Goal: Information Seeking & Learning: Check status

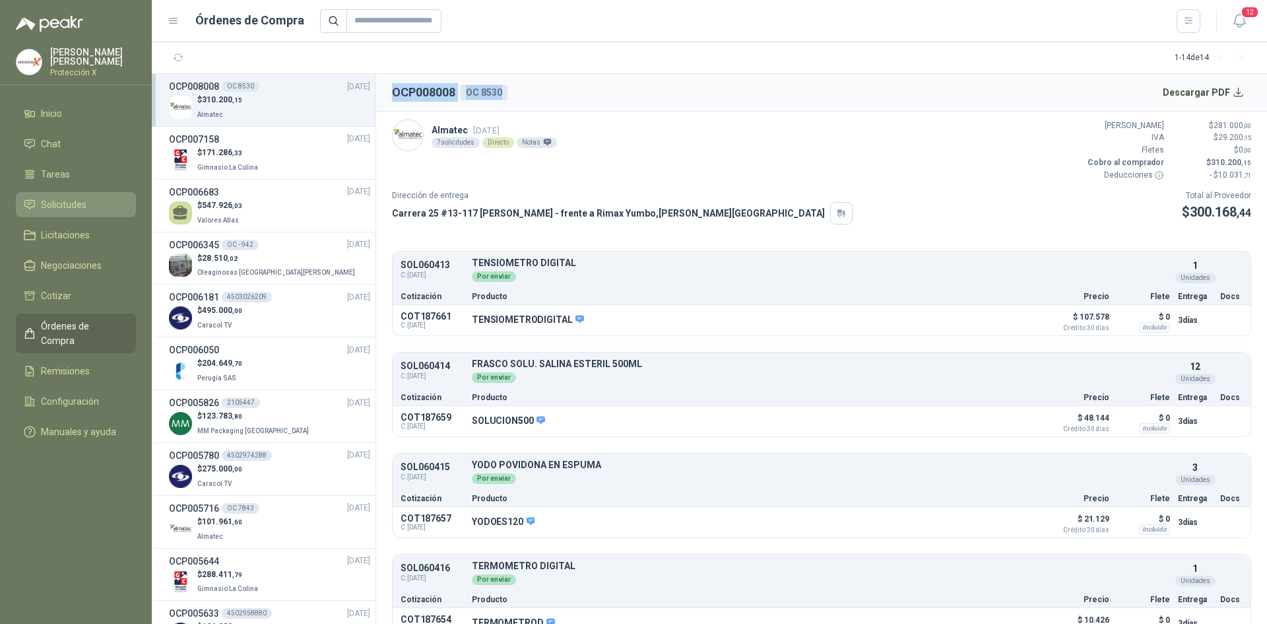
click at [64, 201] on span "Solicitudes" at bounding box center [64, 204] width 46 height 15
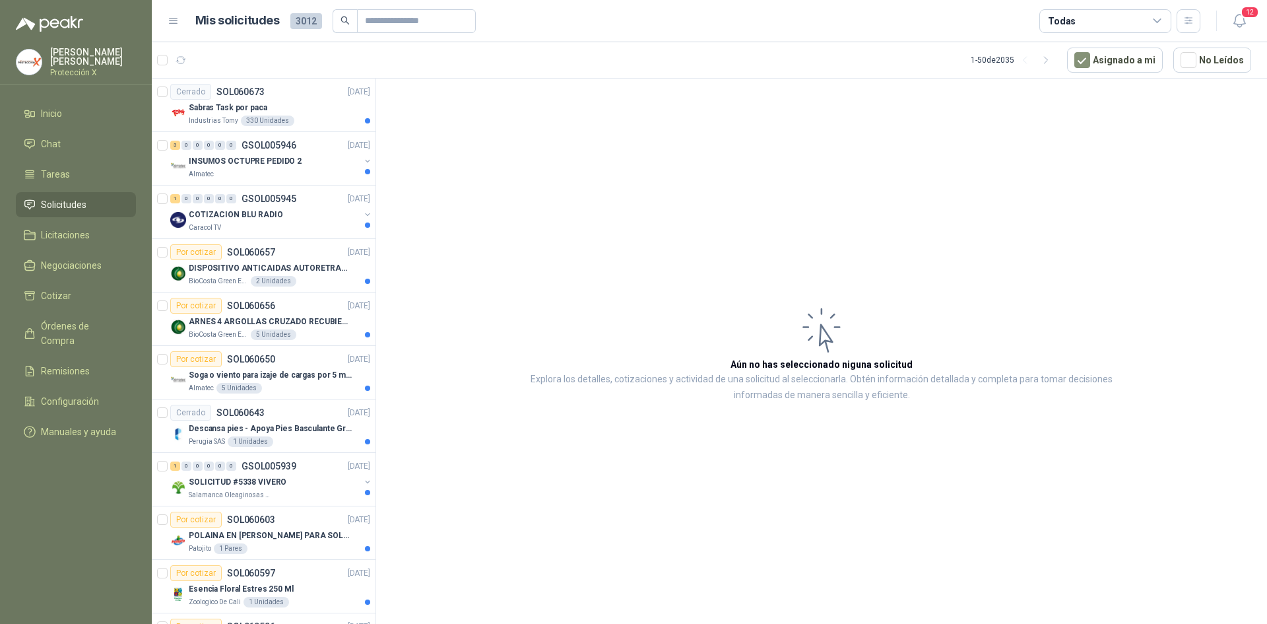
click at [175, 10] on div "Mis solicitudes 3012 Todas" at bounding box center [684, 21] width 1033 height 24
click at [174, 16] on icon at bounding box center [174, 21] width 12 height 12
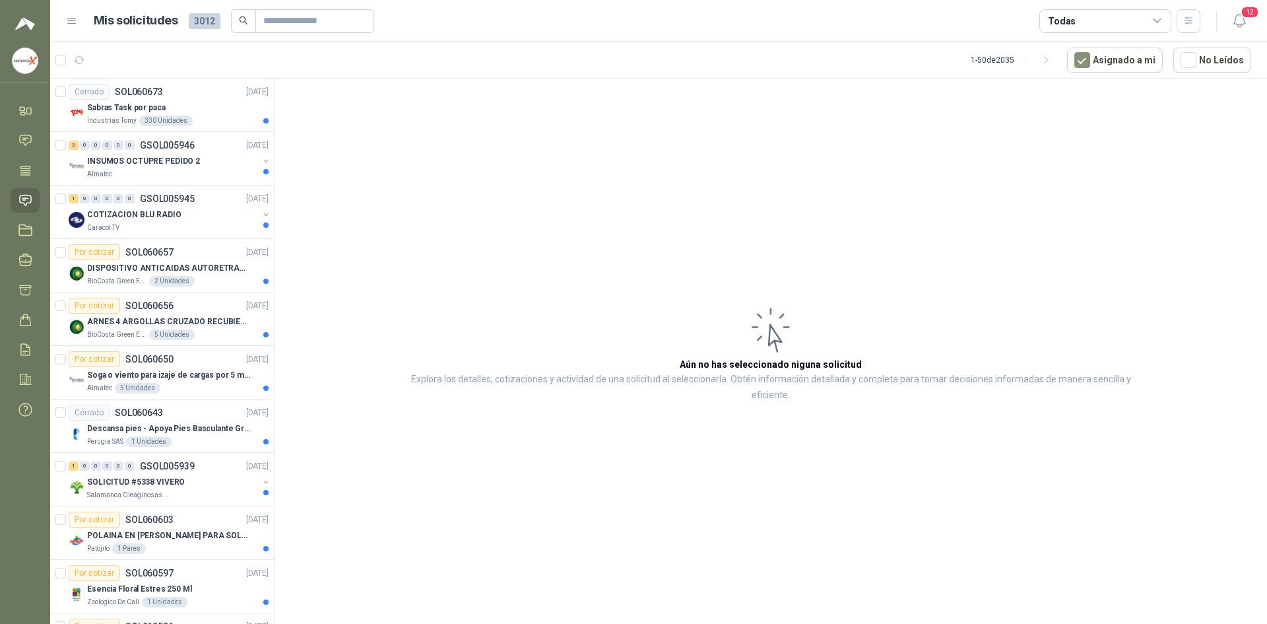
click at [68, 20] on icon at bounding box center [72, 21] width 12 height 12
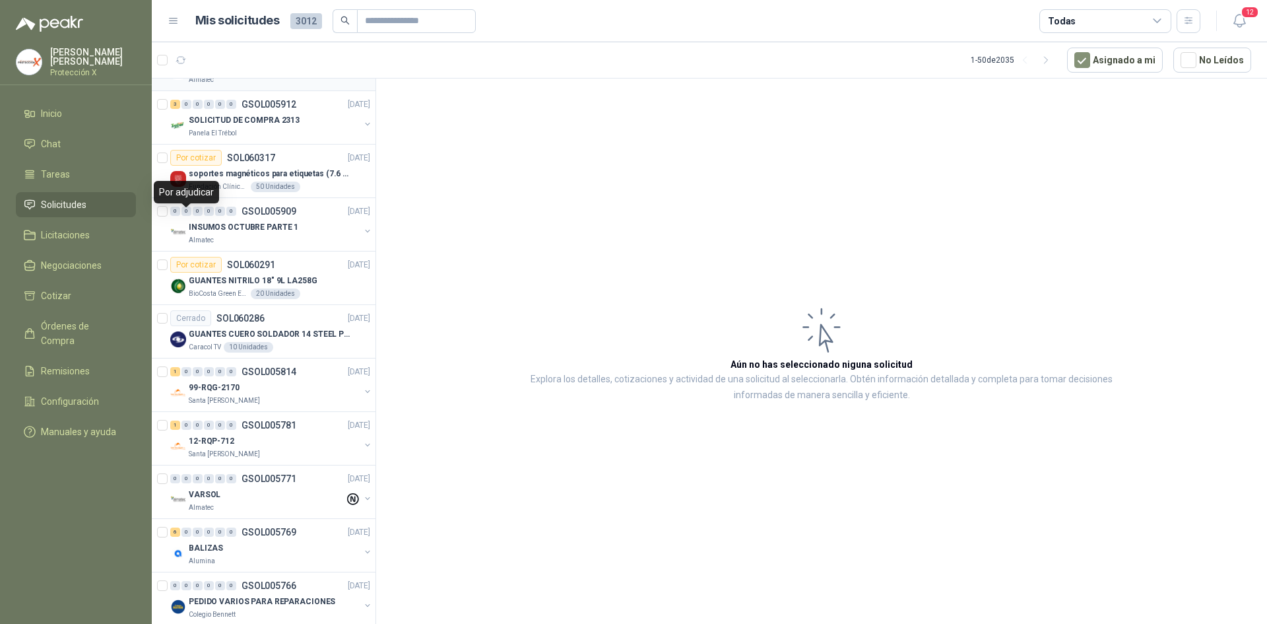
scroll to position [1122, 0]
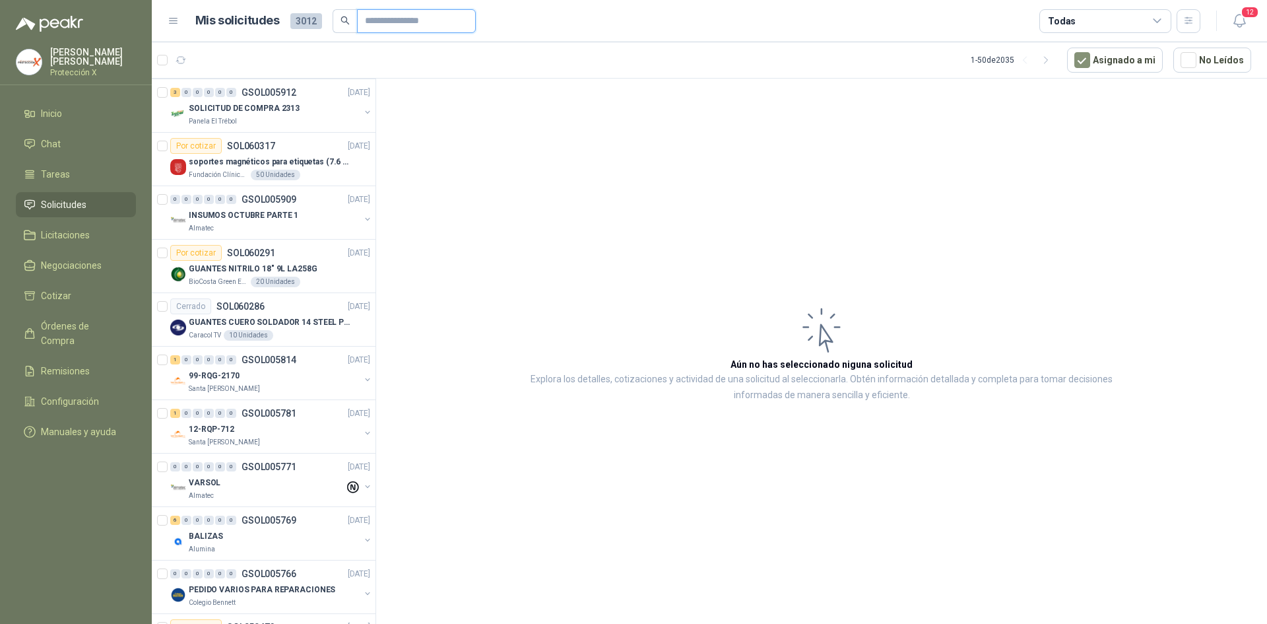
click at [376, 30] on input "text" at bounding box center [411, 21] width 92 height 22
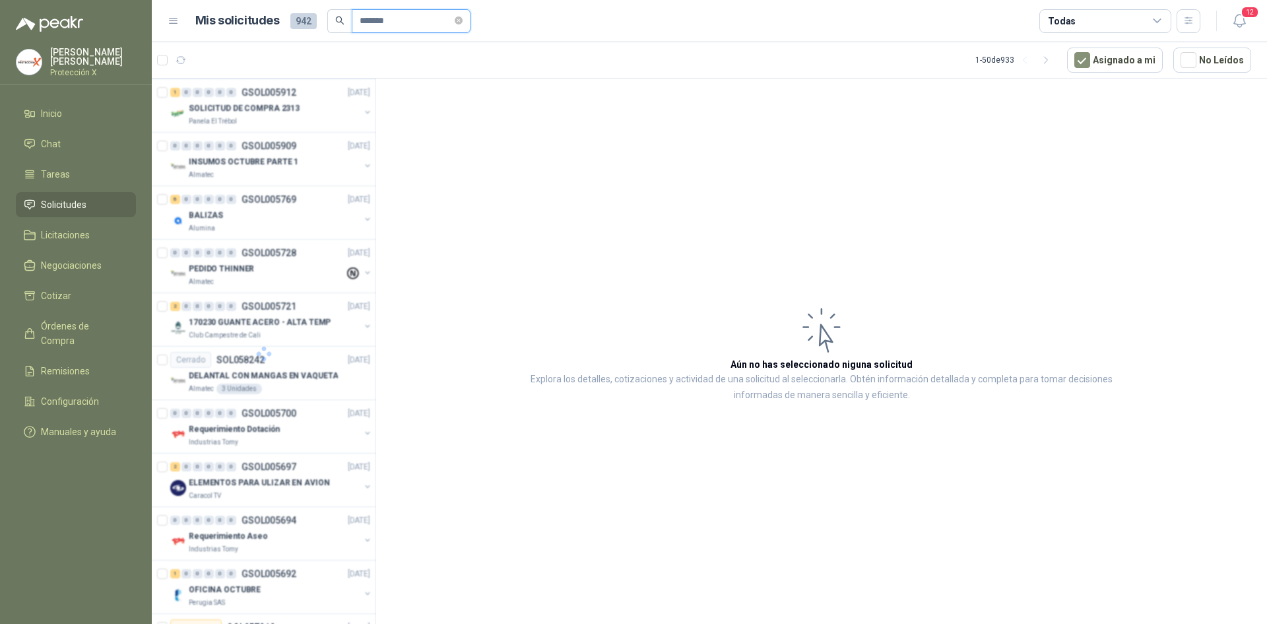
scroll to position [0, 0]
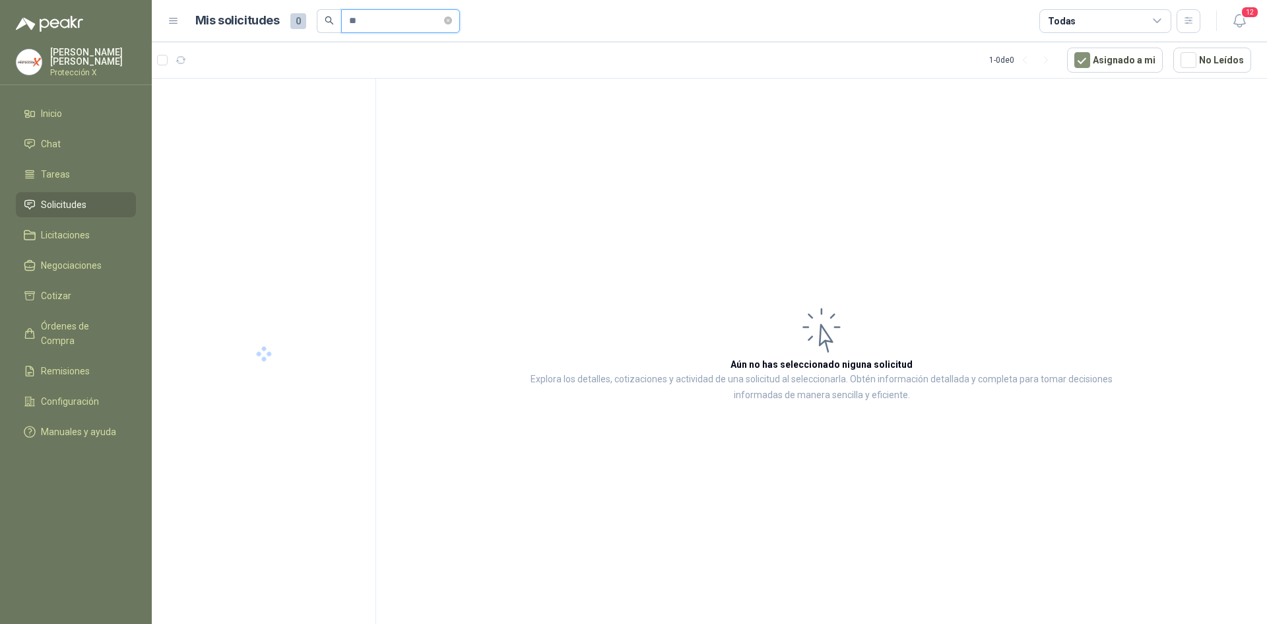
type input "*"
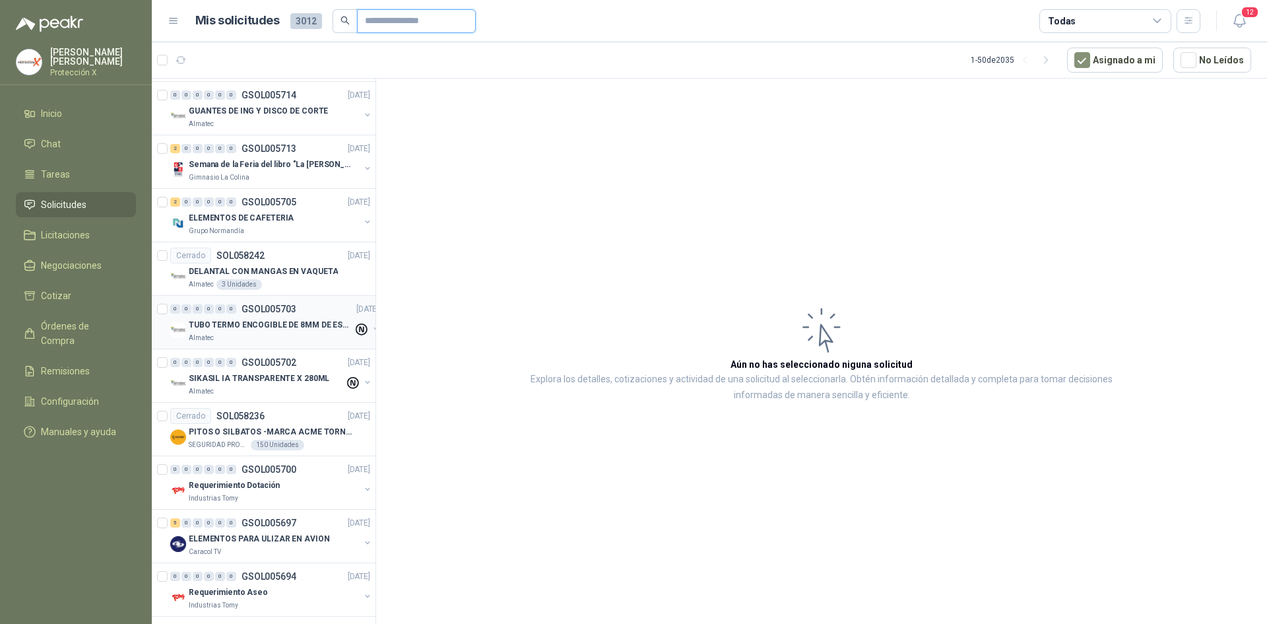
scroll to position [2152, 0]
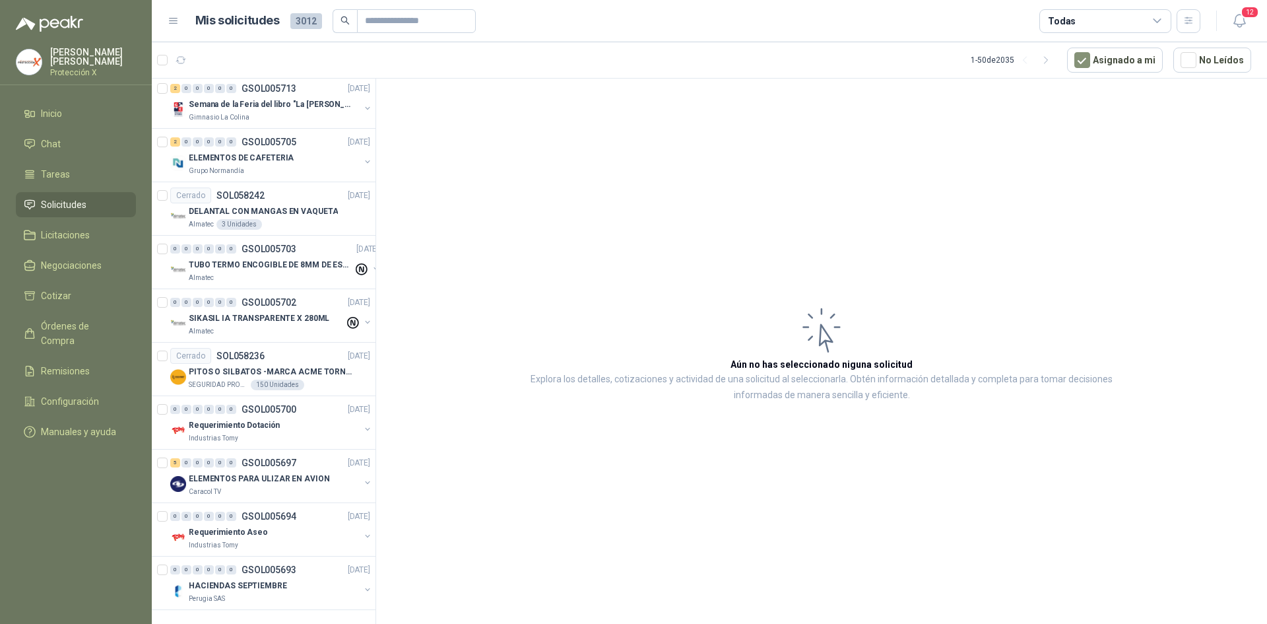
click at [341, 607] on div "Cerrado SOL060673 [DATE] Sabras Task por paca Industrias Tomy 330 Unidades 3 0 …" at bounding box center [264, 354] width 224 height 550
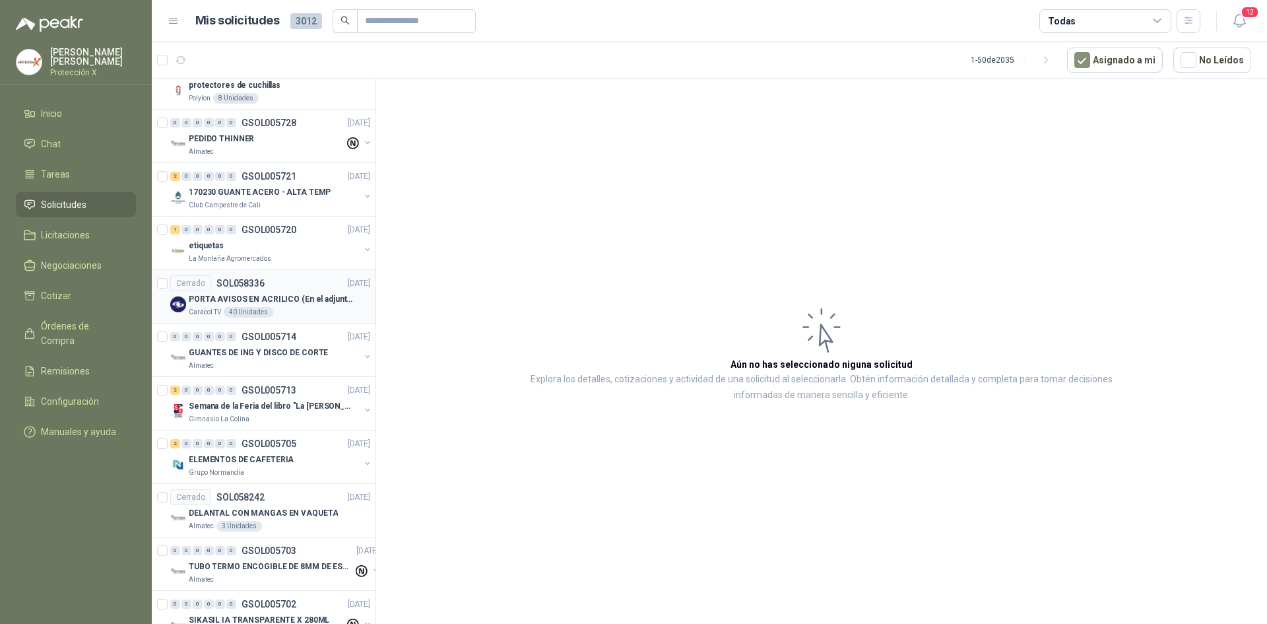
scroll to position [1690, 0]
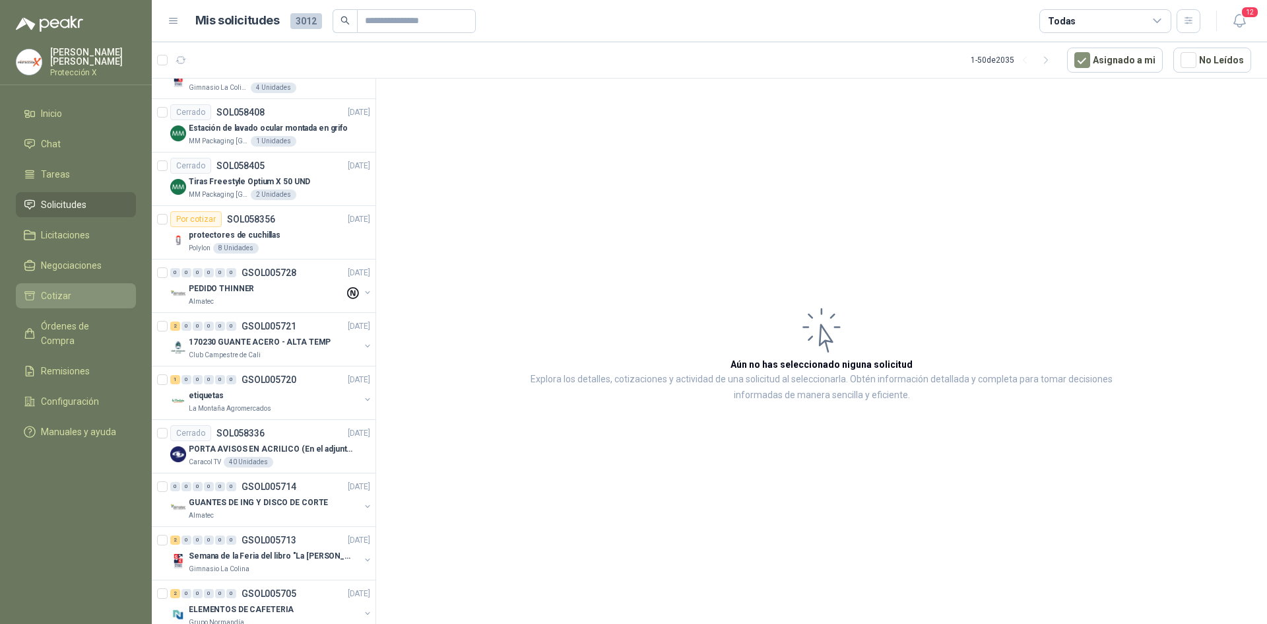
click at [86, 288] on li "Cotizar" at bounding box center [76, 295] width 104 height 15
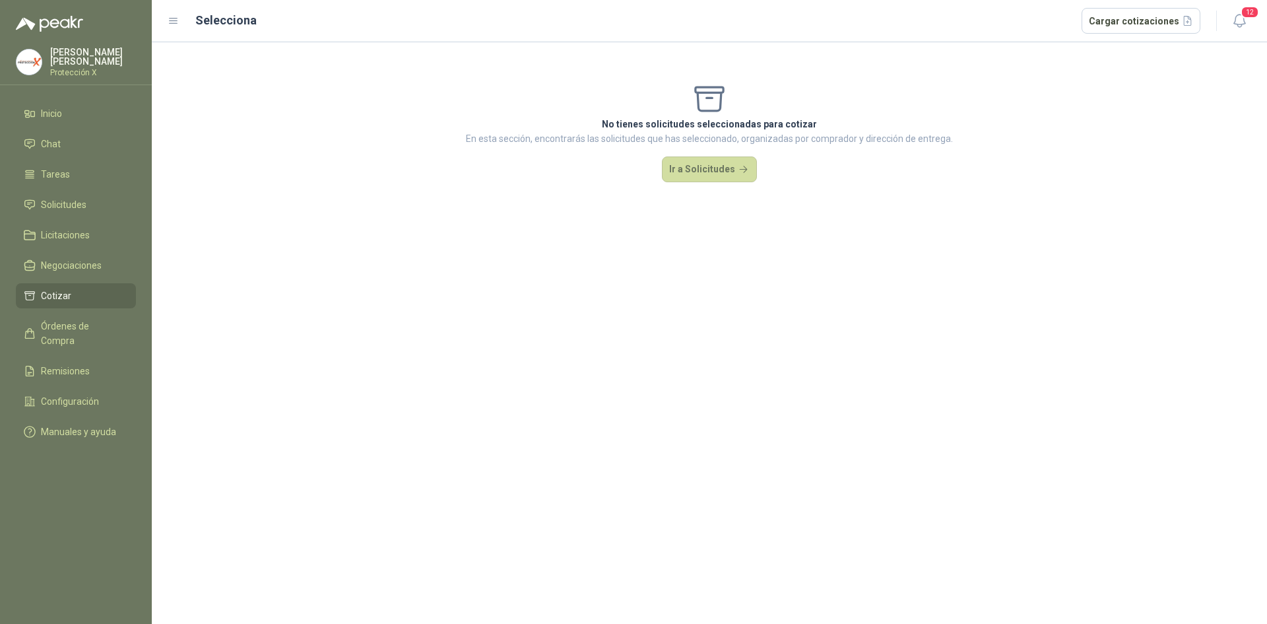
drag, startPoint x: 183, startPoint y: 15, endPoint x: 177, endPoint y: 17, distance: 7.1
click at [179, 16] on div "Selecciona Cargar cotizaciones" at bounding box center [684, 21] width 1033 height 26
click at [176, 17] on icon at bounding box center [174, 21] width 12 height 12
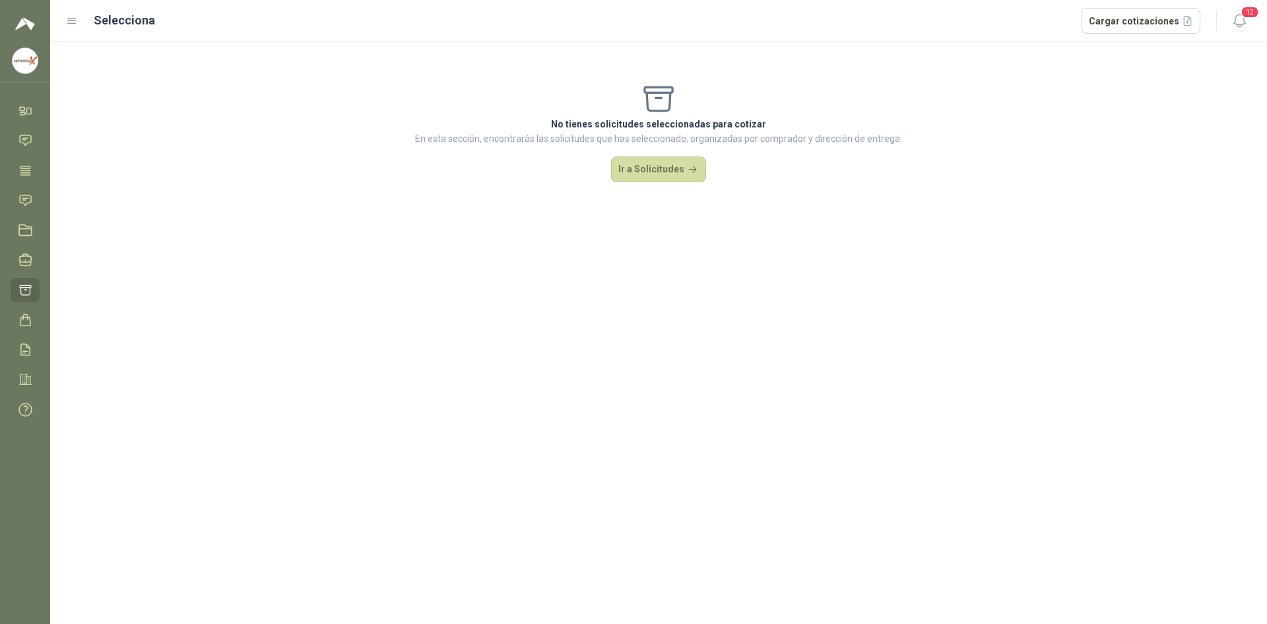
click at [71, 26] on icon at bounding box center [72, 21] width 12 height 12
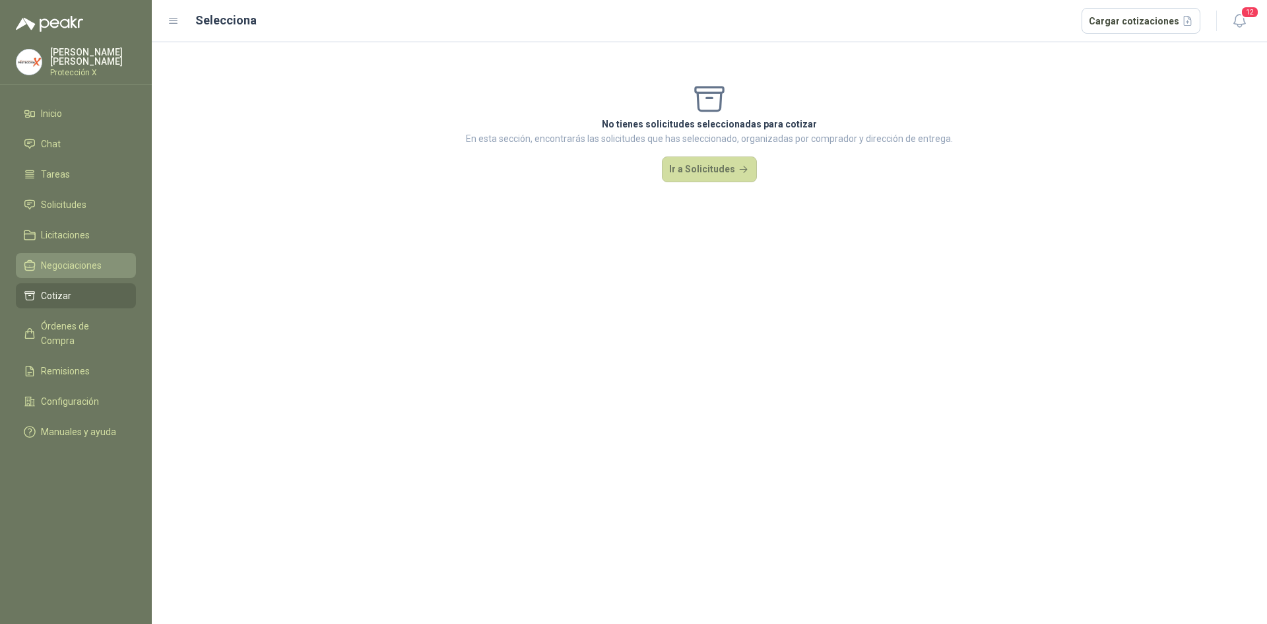
click at [67, 260] on span "Negociaciones" at bounding box center [71, 265] width 61 height 15
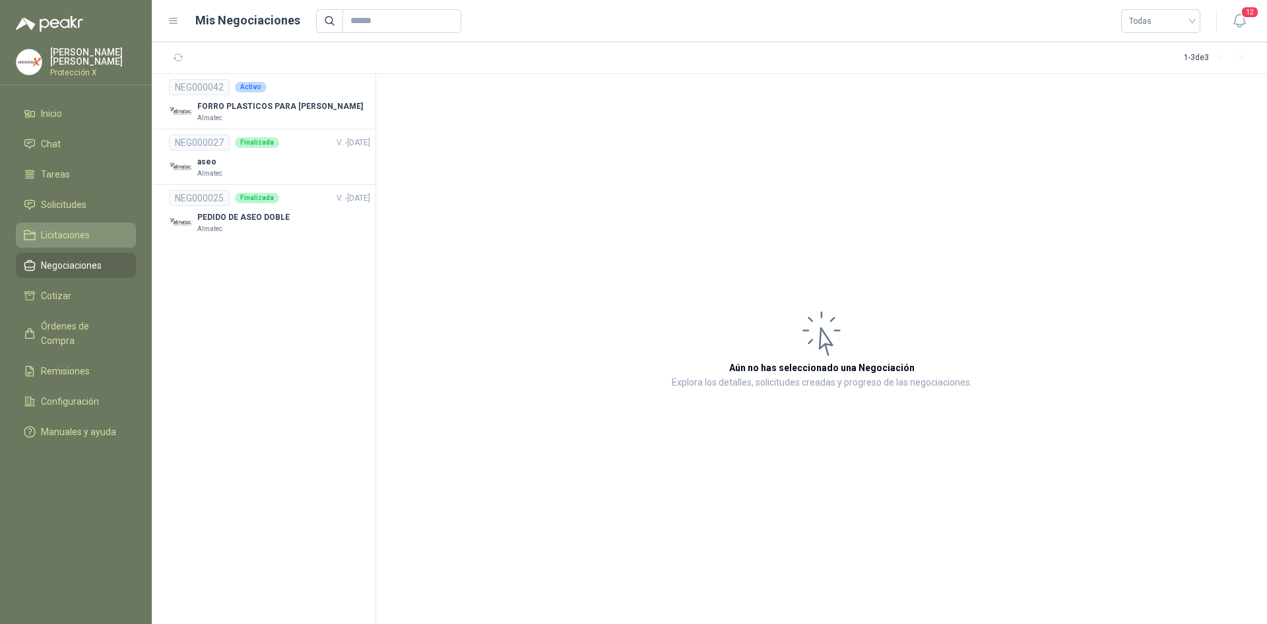
click at [77, 228] on span "Licitaciones" at bounding box center [65, 235] width 49 height 15
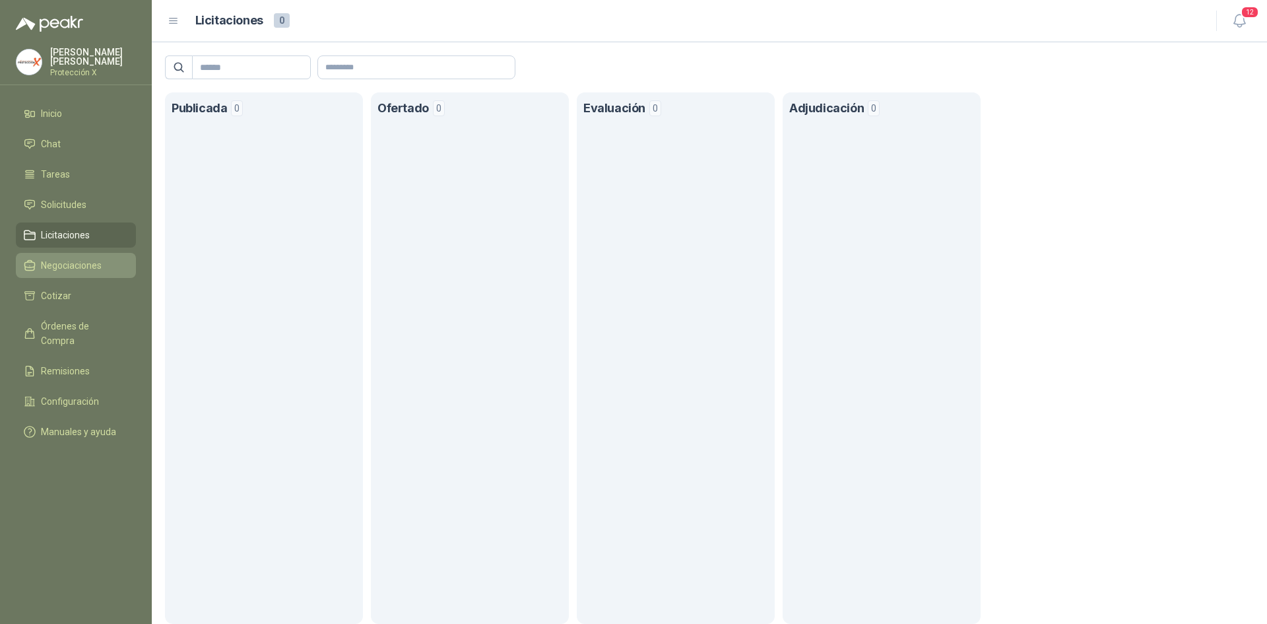
click at [77, 263] on span "Negociaciones" at bounding box center [71, 265] width 61 height 15
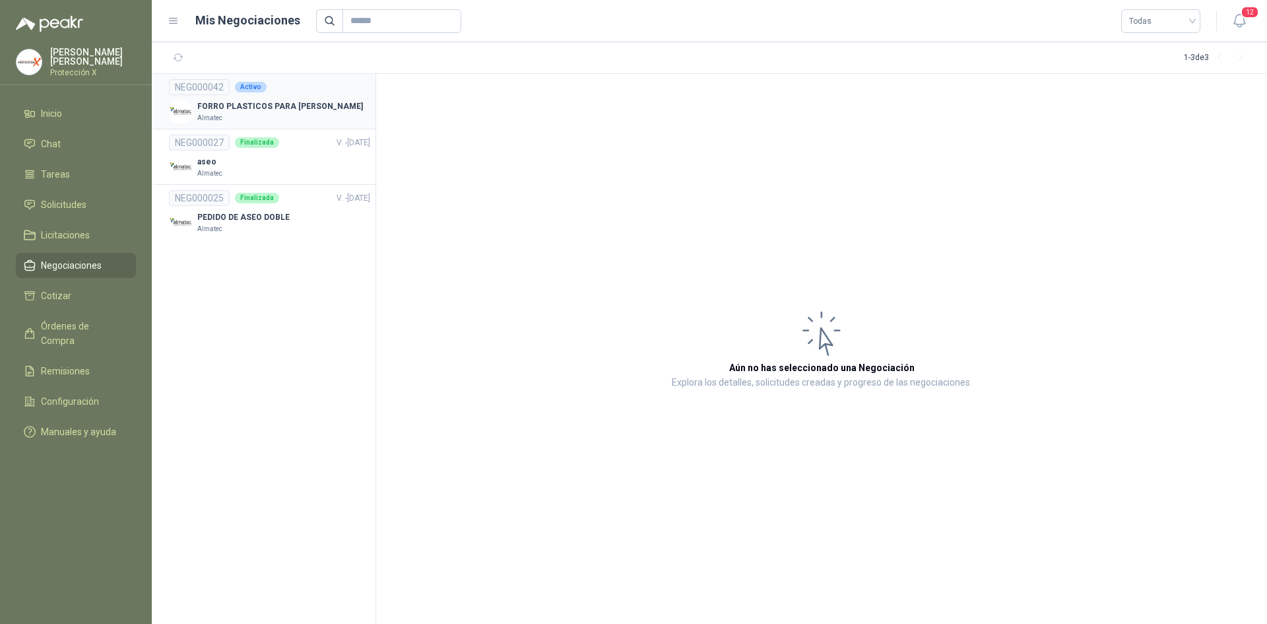
click at [212, 76] on li "NEG000042 Activo FORRO PLASTICOS PARA [PERSON_NAME]" at bounding box center [264, 101] width 224 height 55
click at [215, 99] on link "NEG000042 Activo FORRO PLASTICOS PARA [PERSON_NAME]" at bounding box center [269, 101] width 201 height 44
click at [183, 120] on img at bounding box center [180, 111] width 23 height 23
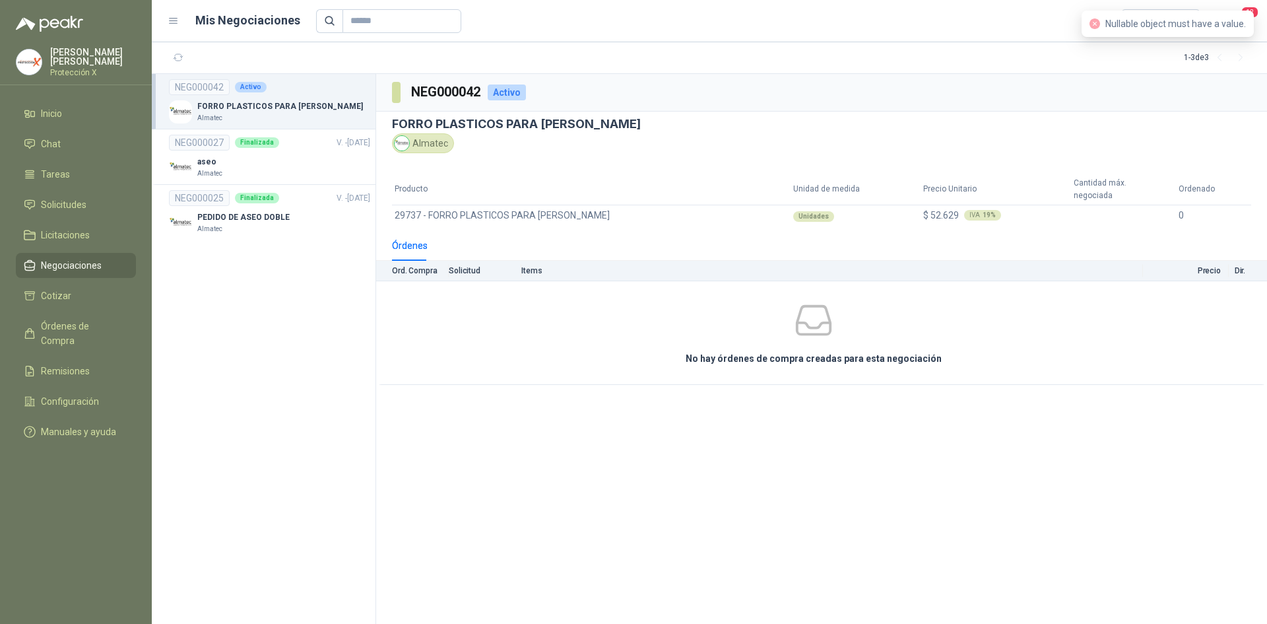
click at [411, 143] on div "Almatec" at bounding box center [423, 143] width 62 height 20
click at [405, 143] on img at bounding box center [402, 143] width 15 height 15
click at [405, 141] on img at bounding box center [402, 143] width 15 height 15
click at [428, 139] on div "Almatec" at bounding box center [423, 143] width 62 height 20
click at [84, 167] on li "Tareas" at bounding box center [76, 174] width 104 height 15
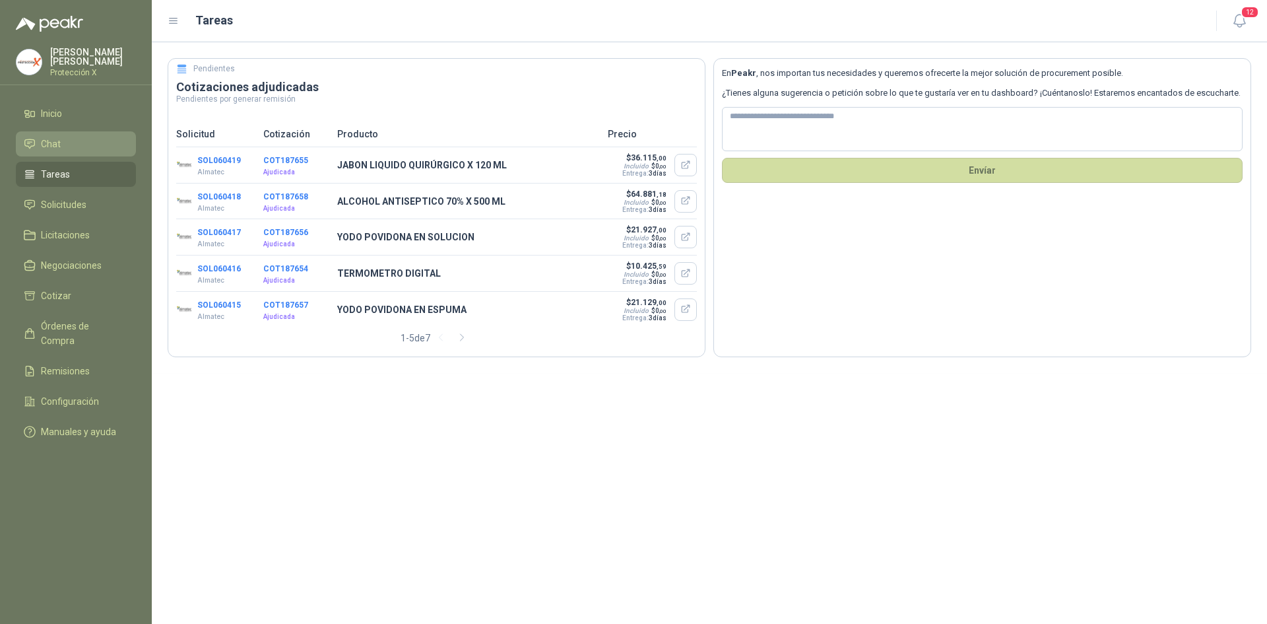
click at [61, 137] on li "Chat" at bounding box center [76, 144] width 104 height 15
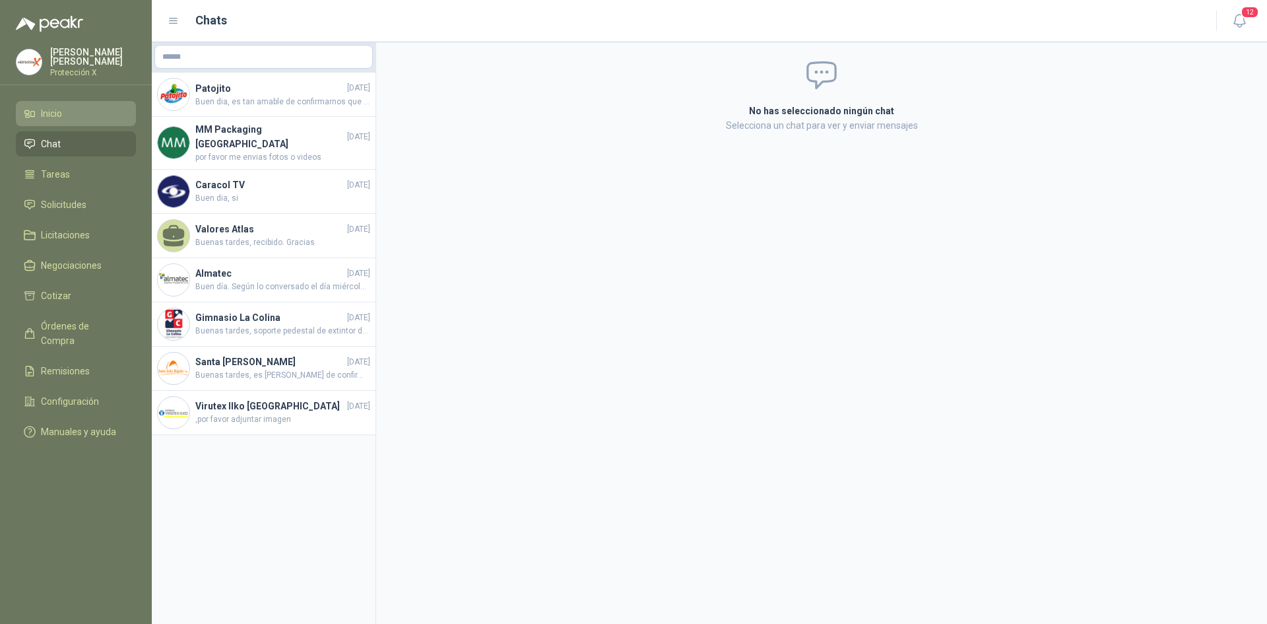
click at [63, 112] on li "Inicio" at bounding box center [76, 113] width 104 height 15
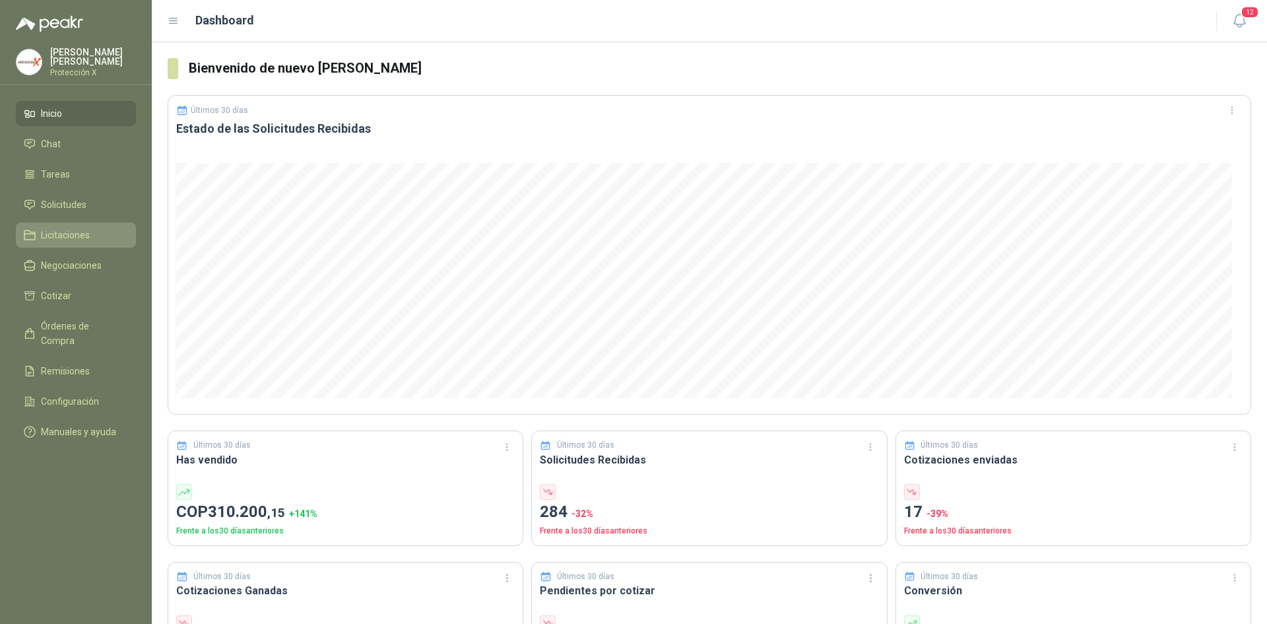
click at [70, 231] on span "Licitaciones" at bounding box center [65, 235] width 49 height 15
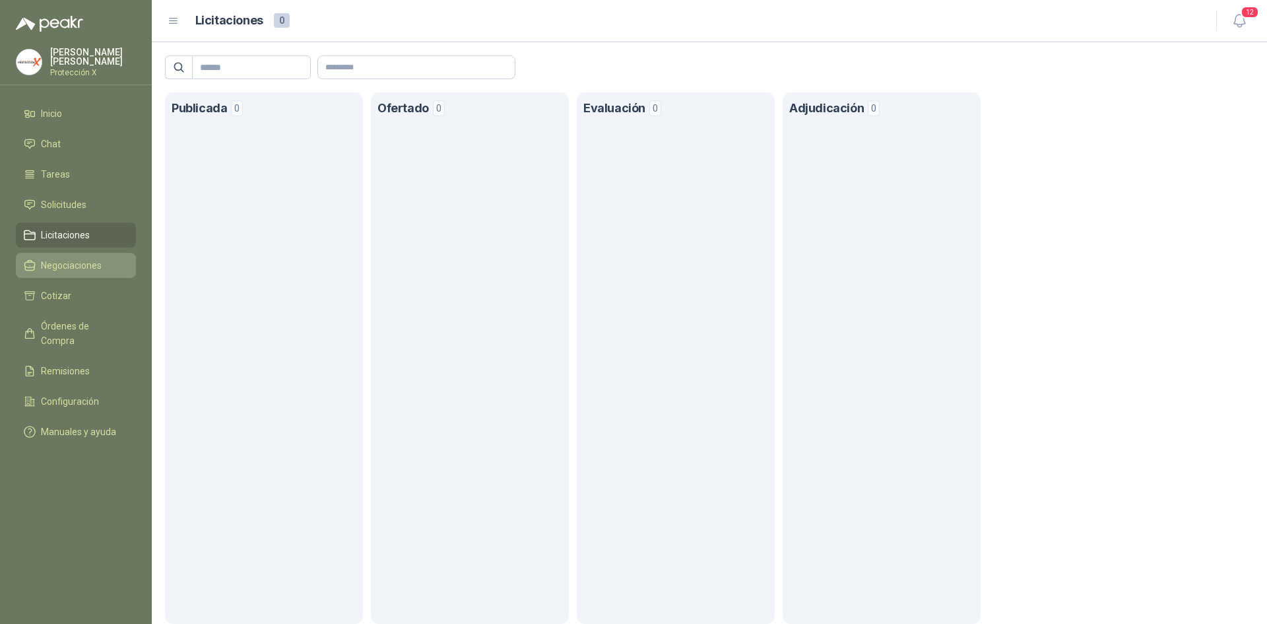
click at [77, 258] on span "Negociaciones" at bounding box center [71, 265] width 61 height 15
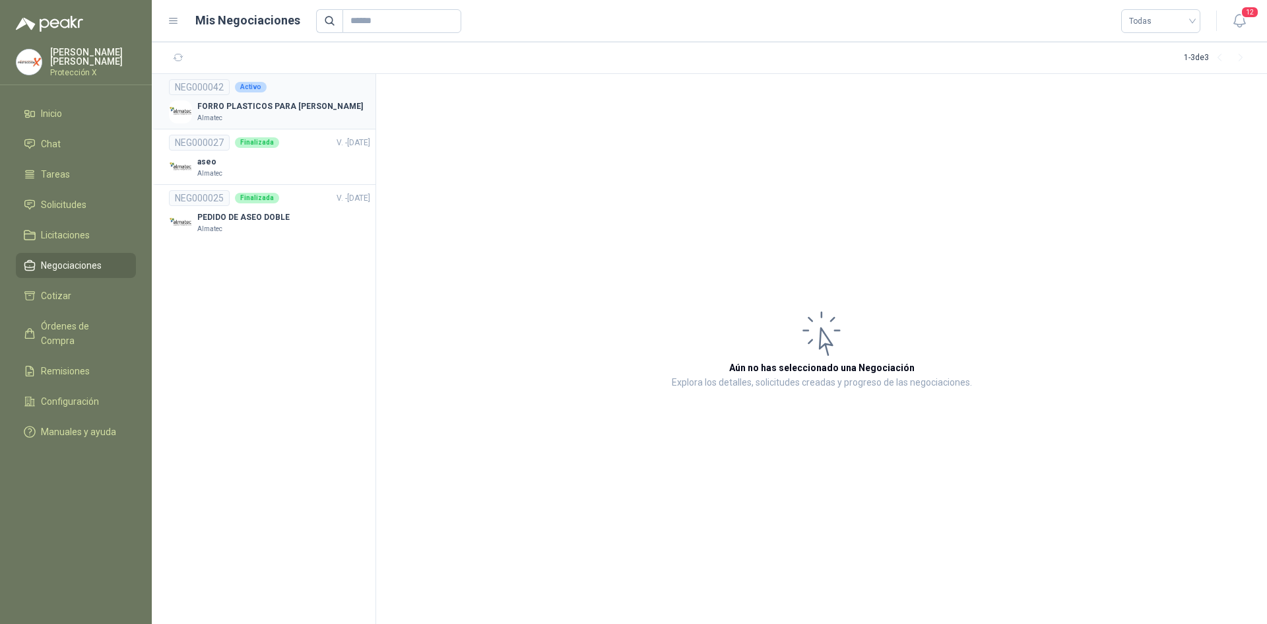
click at [279, 96] on link "NEG000042 Activo FORRO PLASTICOS PARA [PERSON_NAME]" at bounding box center [269, 101] width 201 height 44
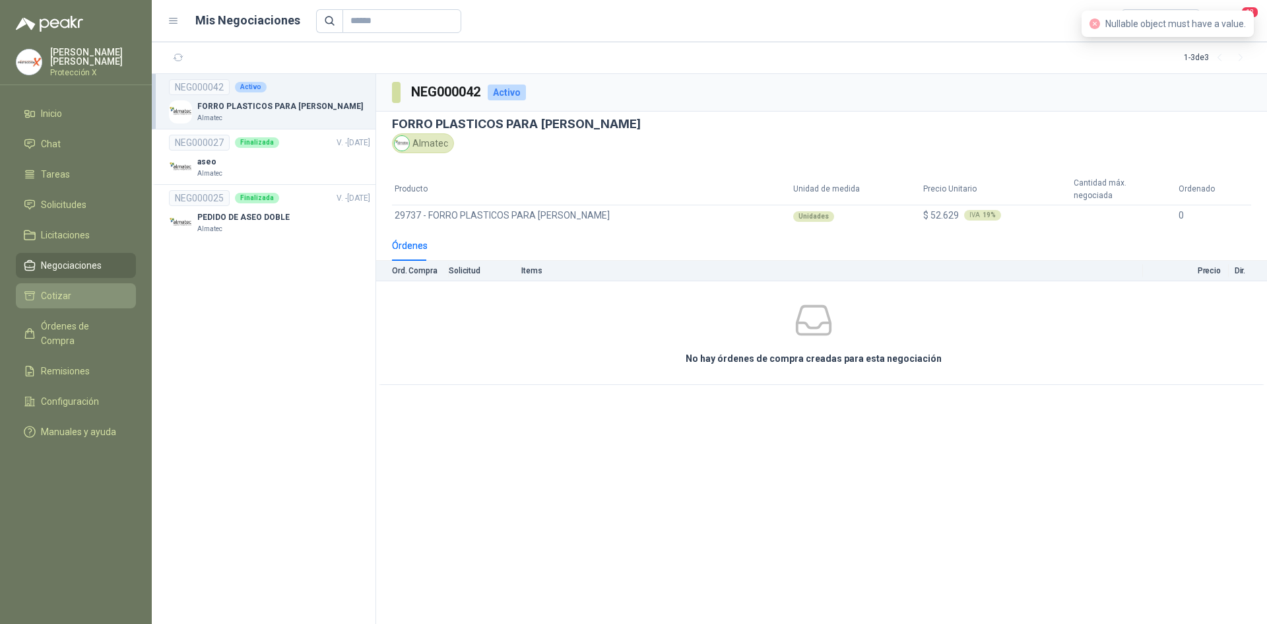
click at [61, 295] on span "Cotizar" at bounding box center [56, 295] width 30 height 15
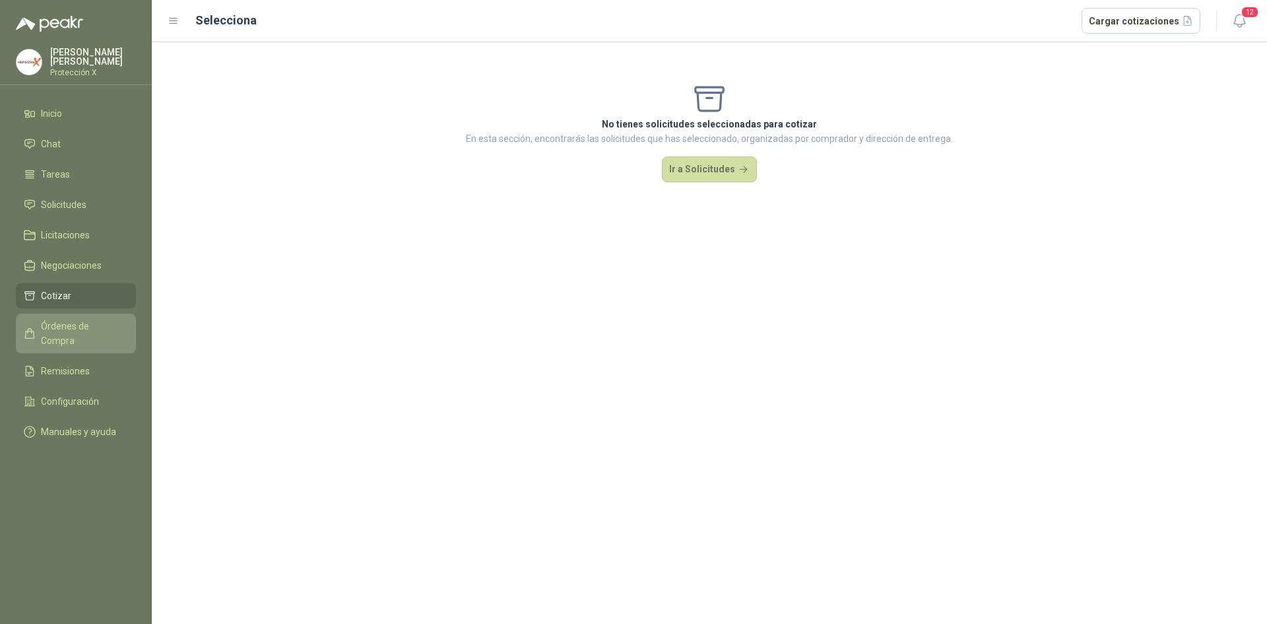
click at [66, 319] on span "Órdenes de Compra" at bounding box center [82, 333] width 82 height 29
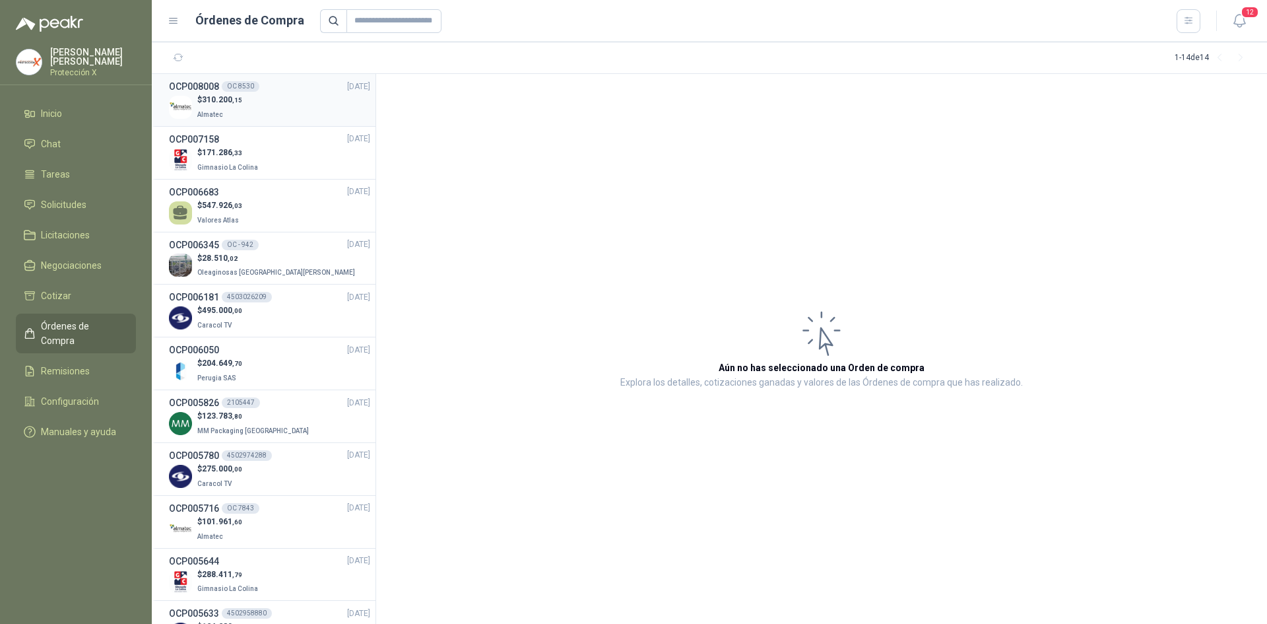
click at [265, 79] on li "OCP008008 OC 8530 [DATE] $ 310.200 ,15 Almatec" at bounding box center [264, 100] width 224 height 53
click at [271, 98] on div "$ 310.200 ,15 Almatec" at bounding box center [269, 107] width 201 height 27
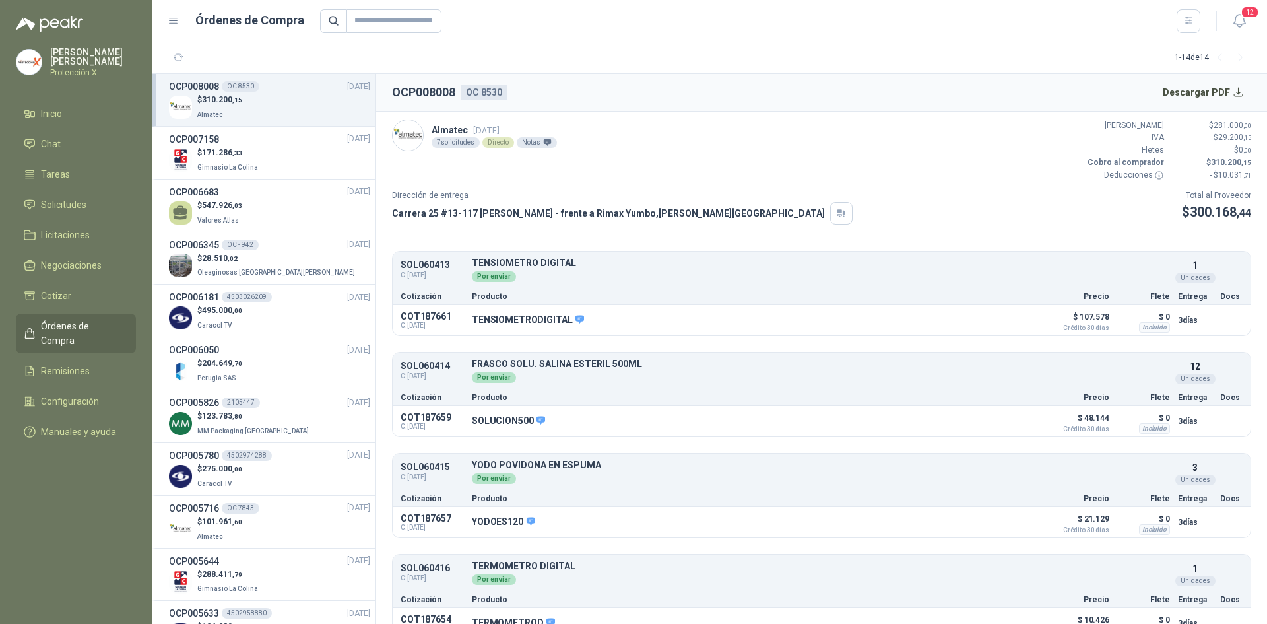
click at [460, 148] on div "Almatec [DATE] 7 solicitudes Directo Notas" at bounding box center [474, 135] width 165 height 32
click at [459, 143] on div "7 solicitudes" at bounding box center [456, 142] width 48 height 11
click at [389, 136] on article "Almatec [DATE] 7 solicitudes Directo Notas Valor Bruto $ 281.000 ,00 IVA $ 29.2…" at bounding box center [821, 368] width 891 height 513
click at [436, 127] on p "Almatec [DATE]" at bounding box center [494, 130] width 125 height 15
click at [480, 127] on span "[DATE]" at bounding box center [486, 130] width 26 height 10
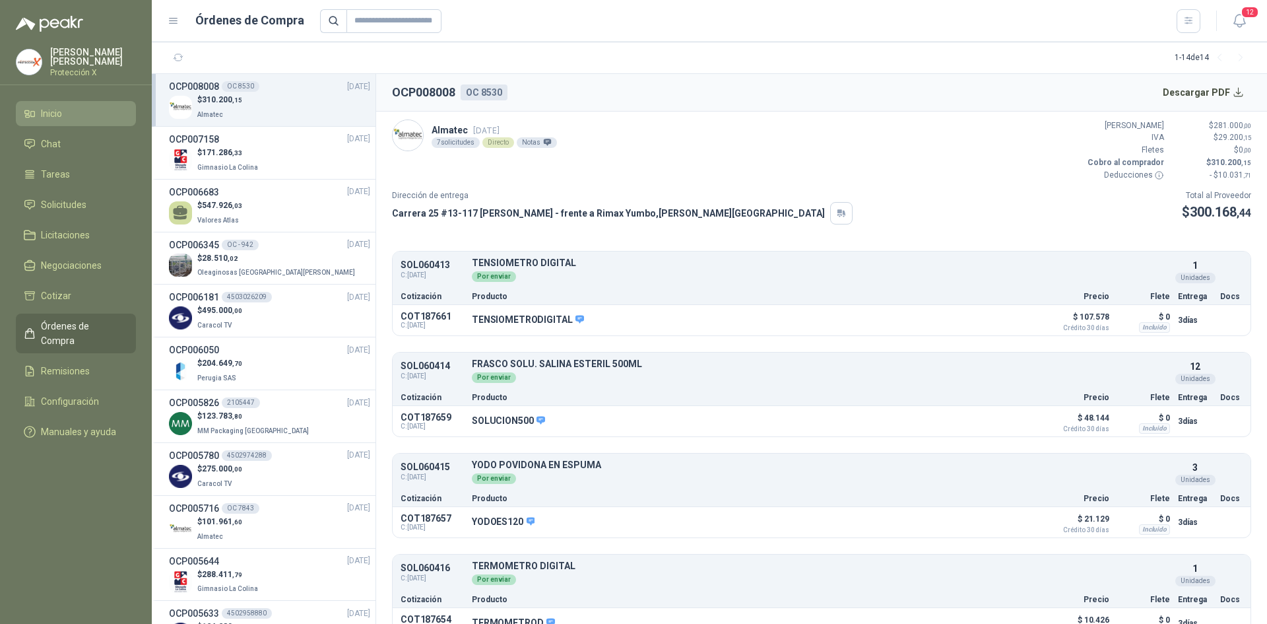
click at [64, 115] on li "Inicio" at bounding box center [76, 113] width 104 height 15
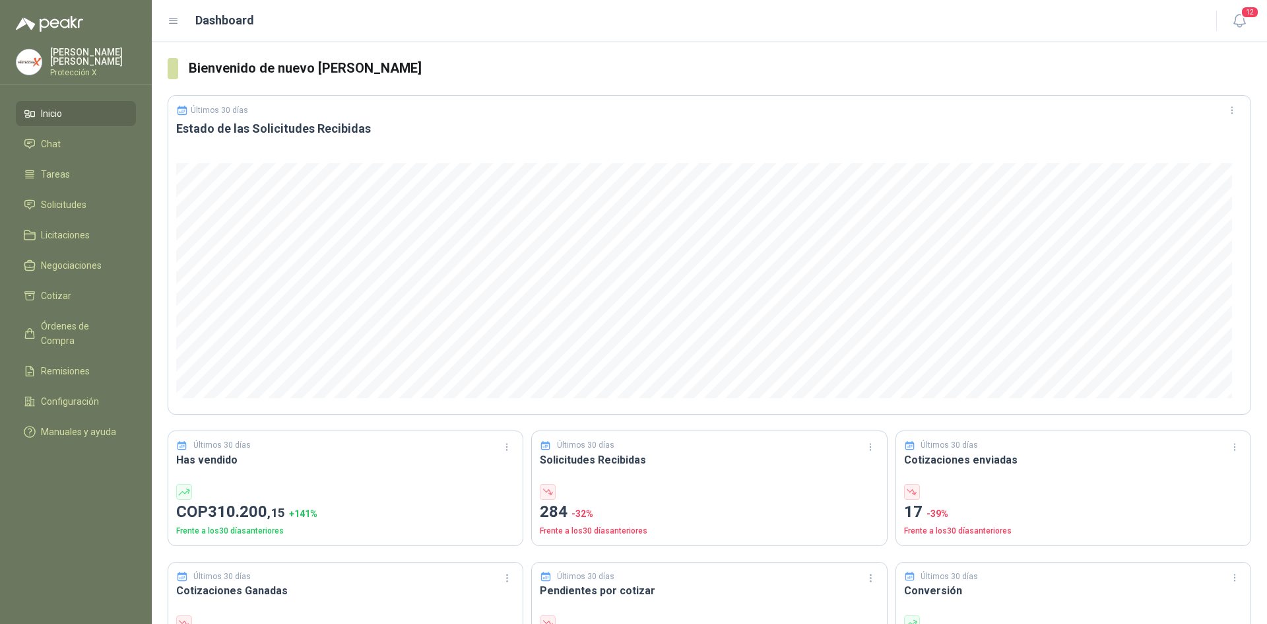
click at [71, 121] on link "Inicio" at bounding box center [76, 113] width 120 height 25
click at [79, 289] on li "Cotizar" at bounding box center [76, 295] width 104 height 15
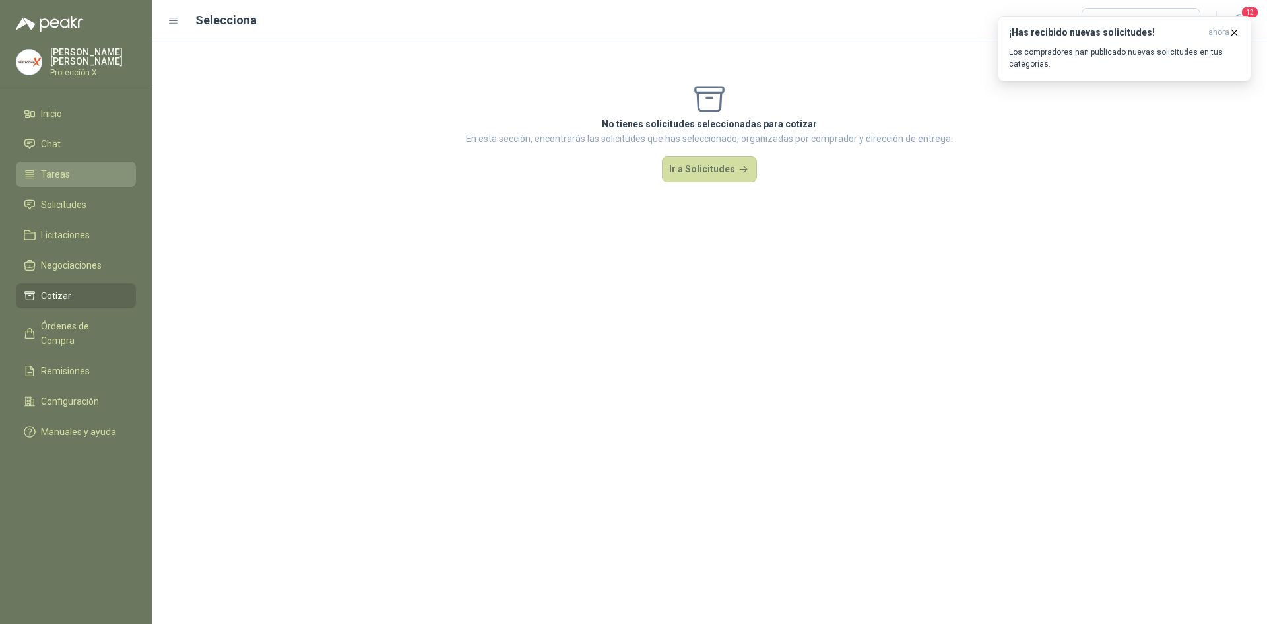
click at [77, 180] on link "Tareas" at bounding box center [76, 174] width 120 height 25
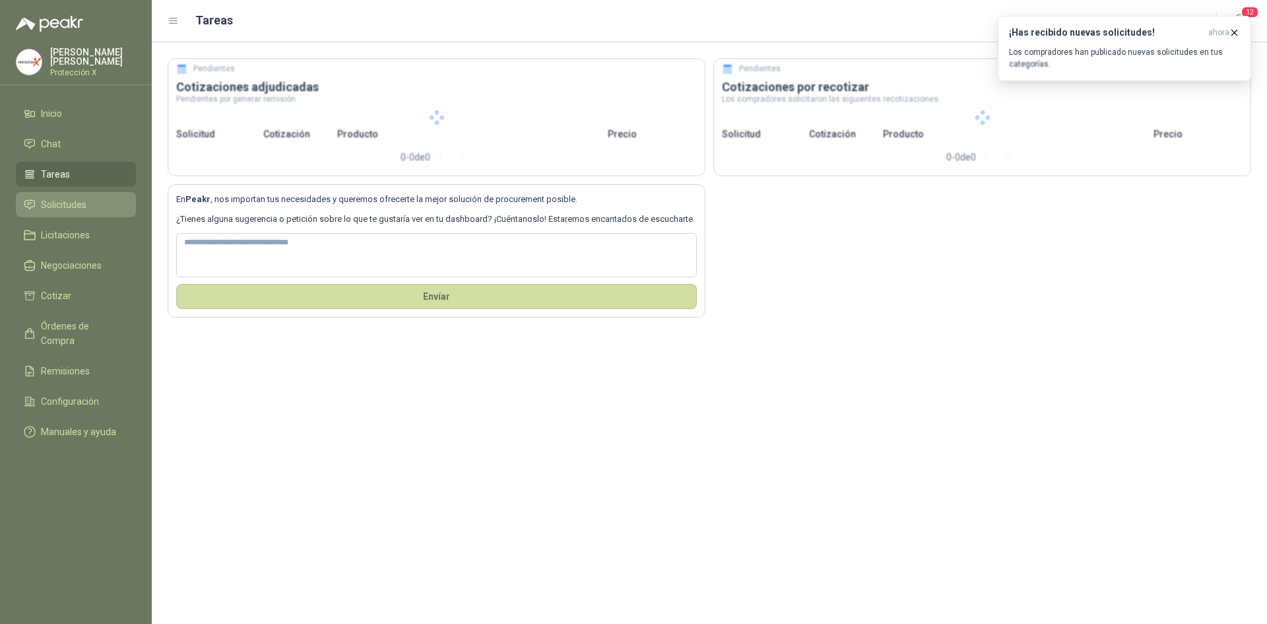
click at [75, 202] on span "Solicitudes" at bounding box center [64, 204] width 46 height 15
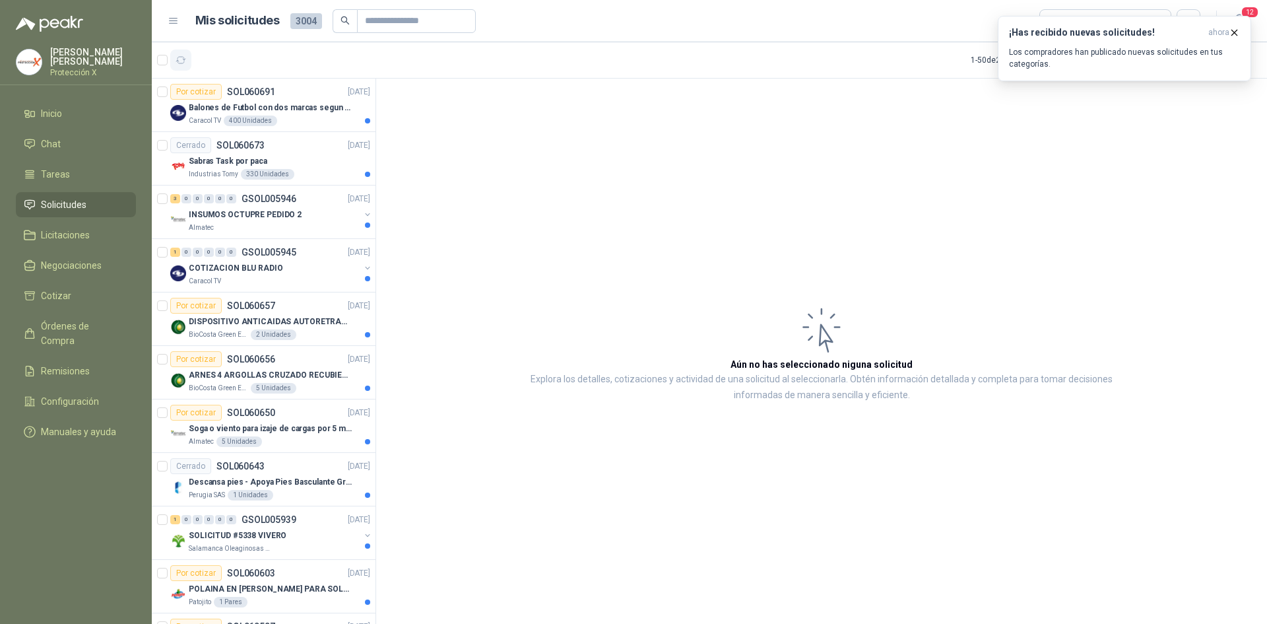
click at [183, 59] on icon "button" at bounding box center [181, 60] width 10 height 7
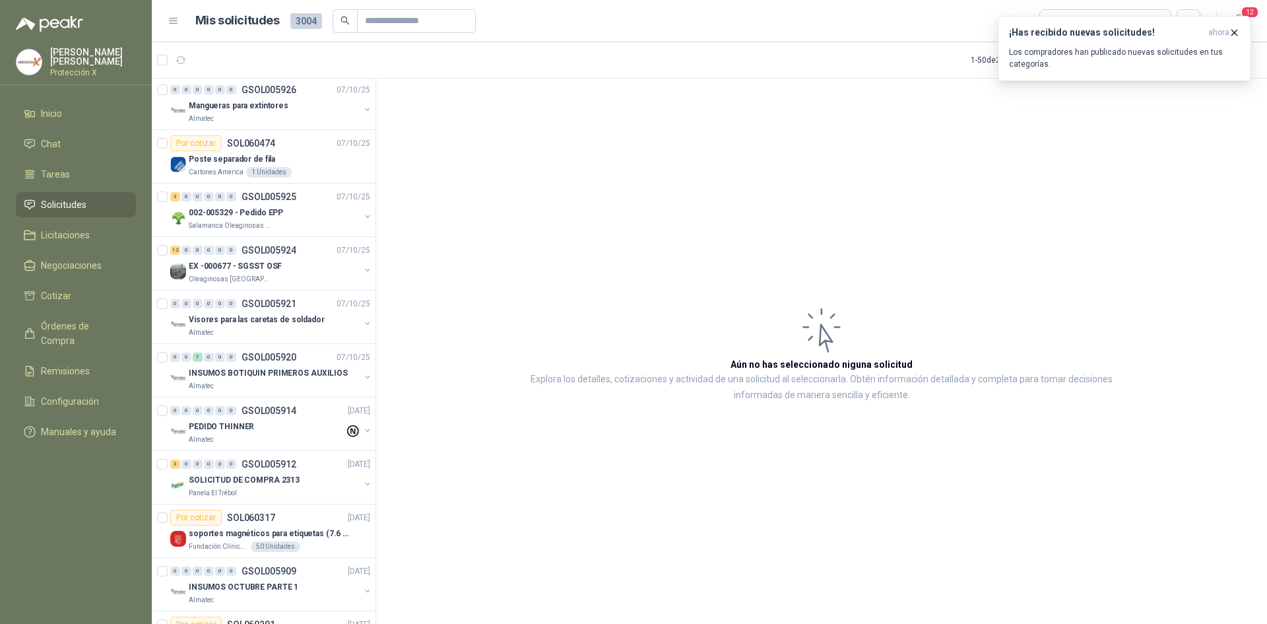
scroll to position [766, 0]
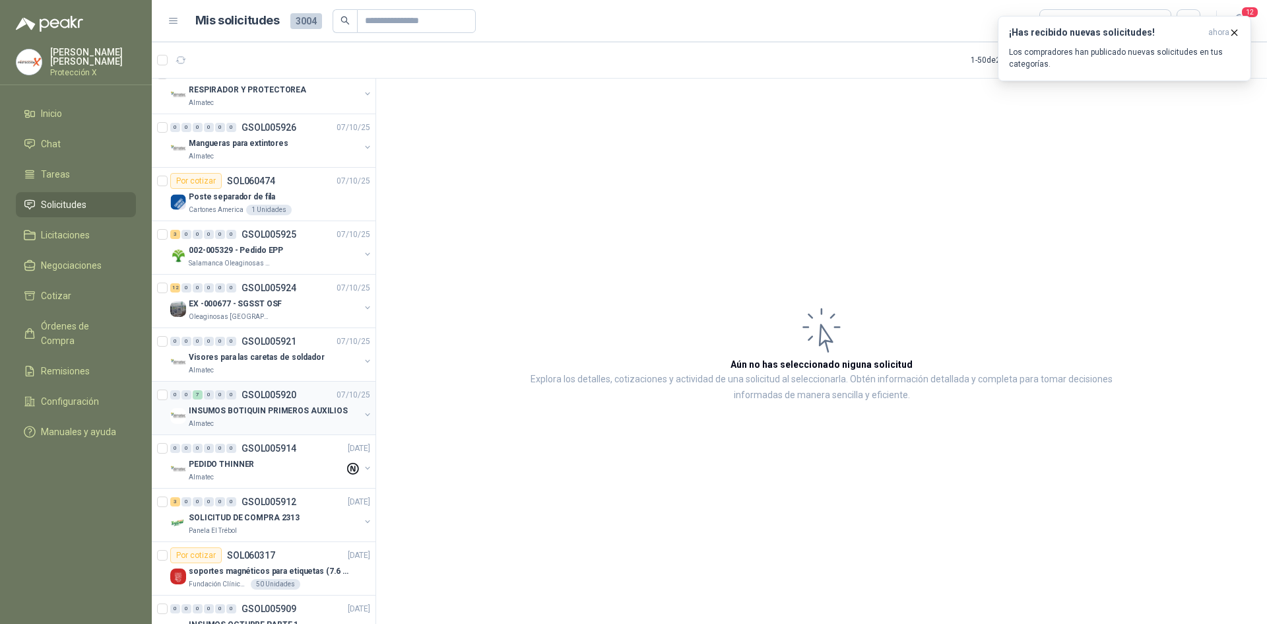
click at [295, 421] on div "Almatec" at bounding box center [274, 423] width 171 height 11
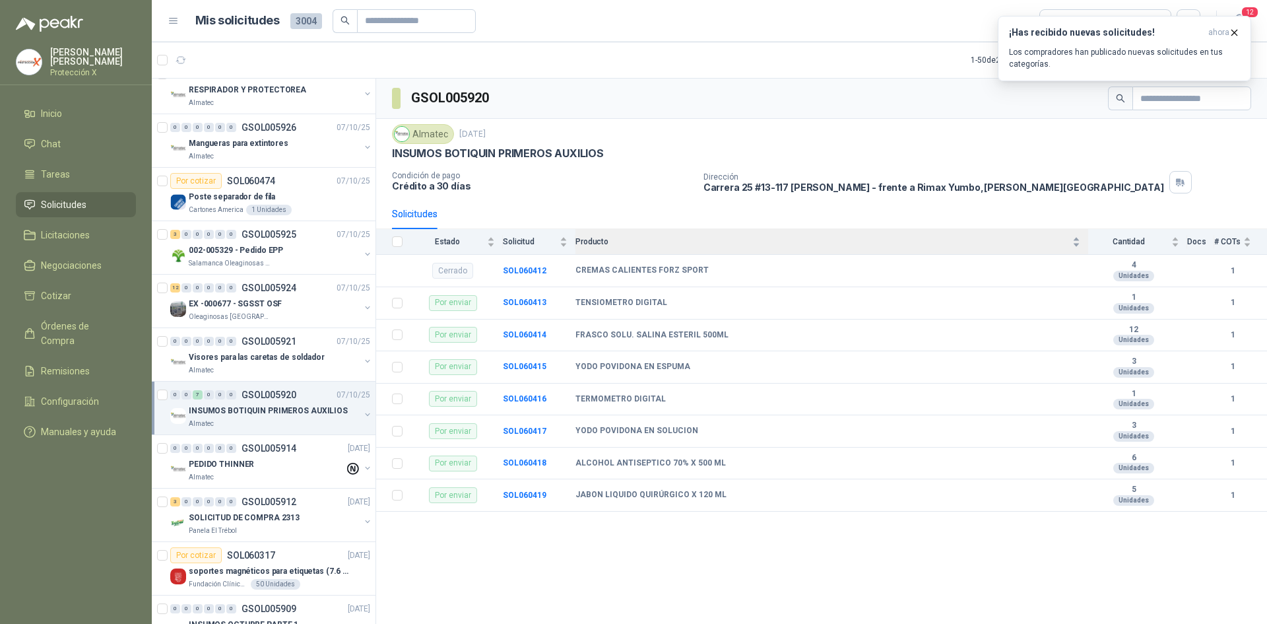
click at [1079, 244] on div "Producto" at bounding box center [828, 241] width 505 height 13
click at [504, 464] on b "SOL060412" at bounding box center [525, 462] width 44 height 9
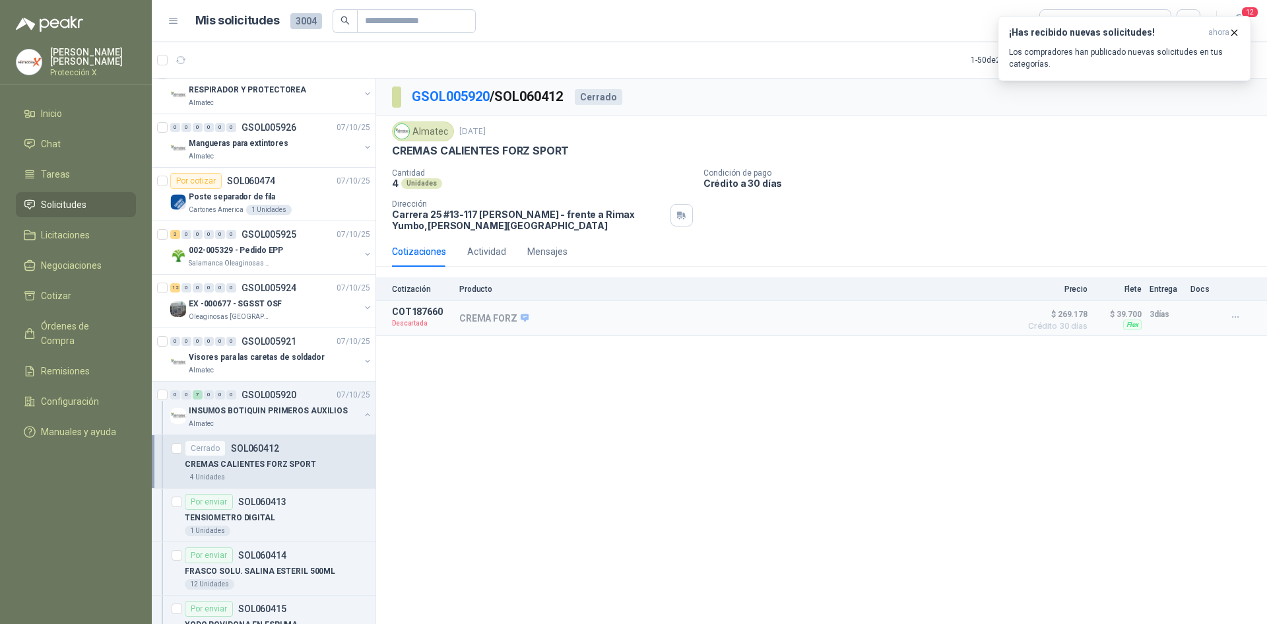
drag, startPoint x: 909, startPoint y: 132, endPoint x: 449, endPoint y: 15, distance: 474.6
click at [909, 132] on div "Almatec [DATE]" at bounding box center [821, 131] width 859 height 20
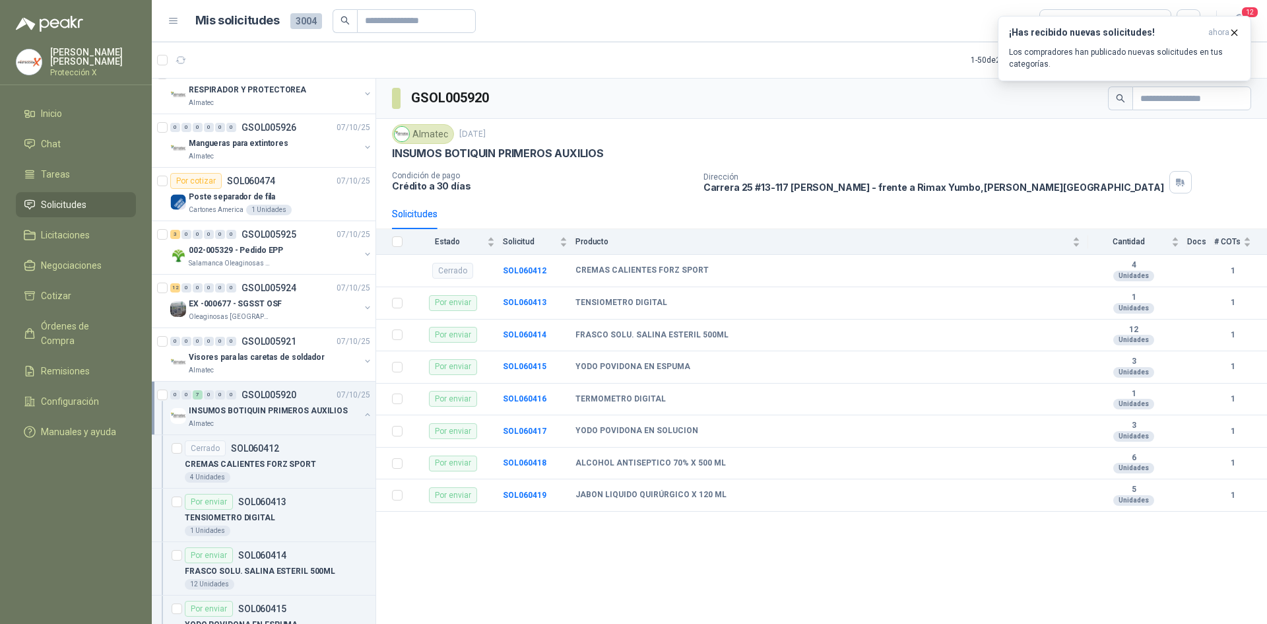
drag, startPoint x: 896, startPoint y: 37, endPoint x: 426, endPoint y: 3, distance: 470.5
click at [896, 37] on header "Mis solicitudes 3004 Todas 12" at bounding box center [709, 21] width 1115 height 42
